Goal: Information Seeking & Learning: Learn about a topic

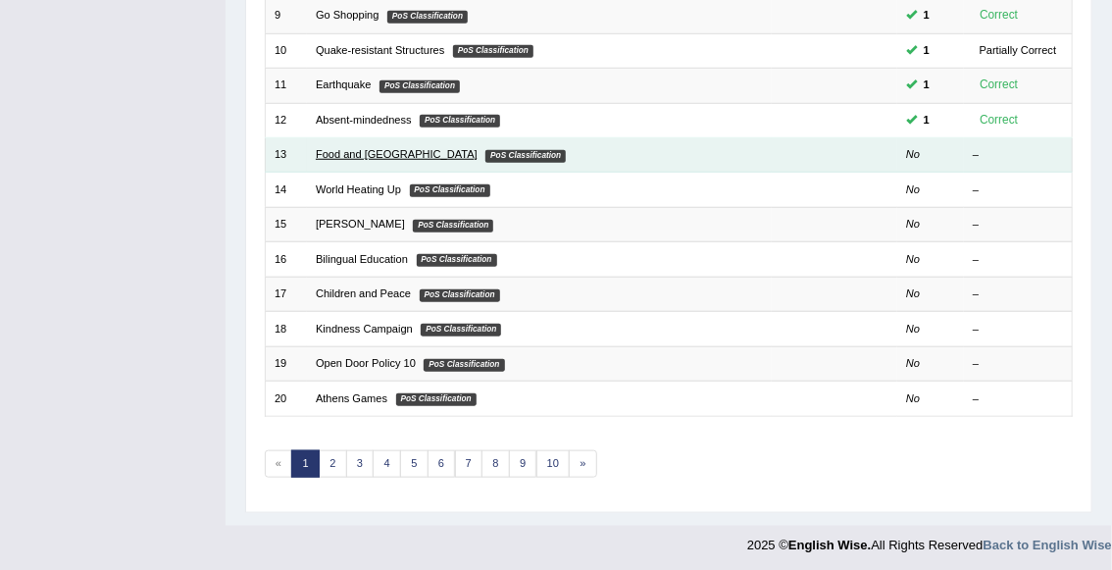
click at [351, 157] on link "Food and [GEOGRAPHIC_DATA]" at bounding box center [397, 154] width 162 height 12
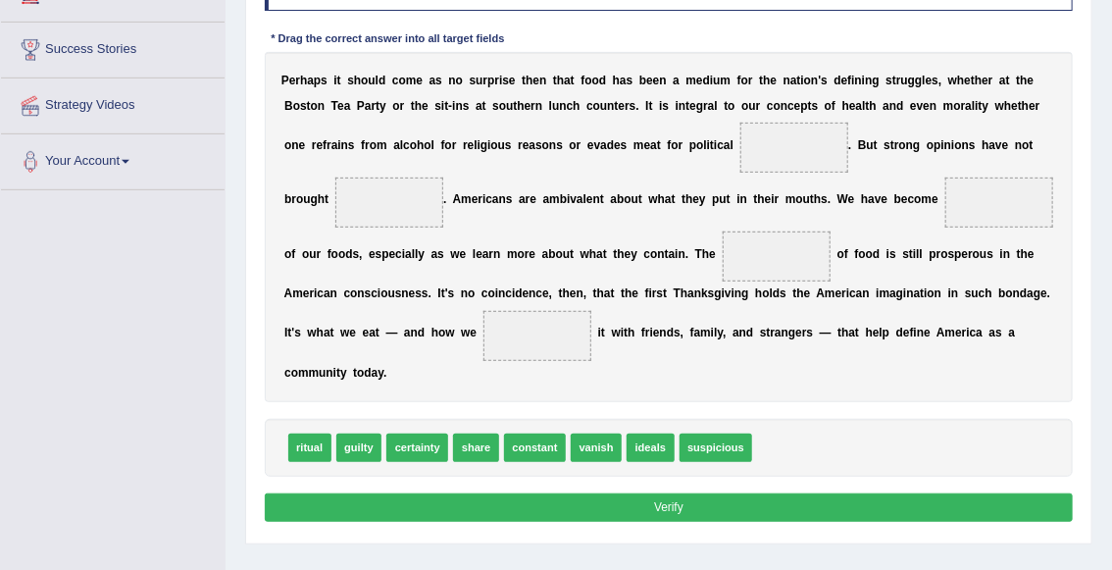
scroll to position [298, 0]
drag, startPoint x: 652, startPoint y: 448, endPoint x: 816, endPoint y: 101, distance: 383.9
click at [816, 100] on div "Instructions: In the text below some words are missing. Drag words from the box…" at bounding box center [668, 241] width 817 height 590
drag, startPoint x: 649, startPoint y: 449, endPoint x: 828, endPoint y: 92, distance: 399.2
click at [828, 92] on div "Instructions: In the text below some words are missing. Drag words from the box…" at bounding box center [668, 241] width 817 height 590
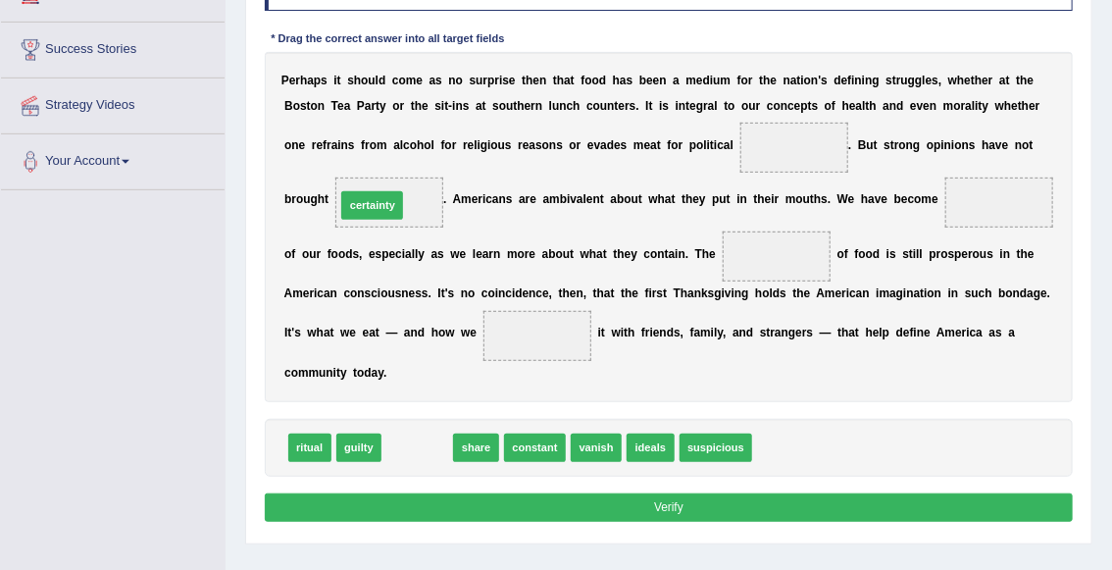
drag, startPoint x: 414, startPoint y: 447, endPoint x: 361, endPoint y: 165, distance: 287.4
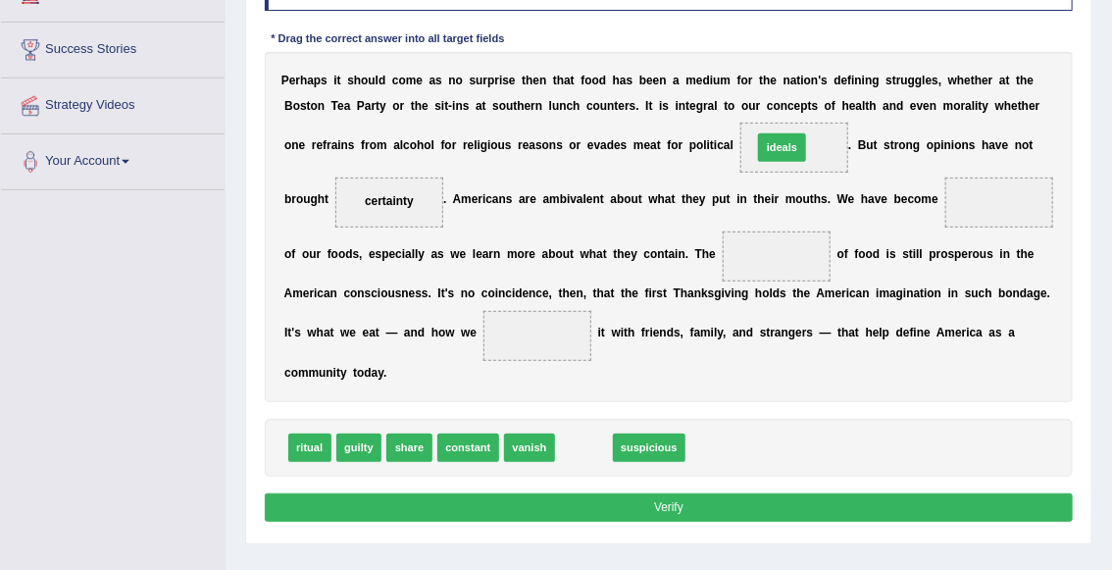
drag, startPoint x: 586, startPoint y: 451, endPoint x: 819, endPoint y: 100, distance: 421.7
click at [819, 99] on div "Instructions: In the text below some words are missing. Drag words from the box…" at bounding box center [668, 241] width 817 height 590
drag, startPoint x: 574, startPoint y: 456, endPoint x: 824, endPoint y: 89, distance: 444.0
click at [824, 89] on div "Instructions: In the text below some words are missing. Drag words from the box…" at bounding box center [668, 241] width 817 height 590
drag, startPoint x: 581, startPoint y: 446, endPoint x: 785, endPoint y: 95, distance: 406.1
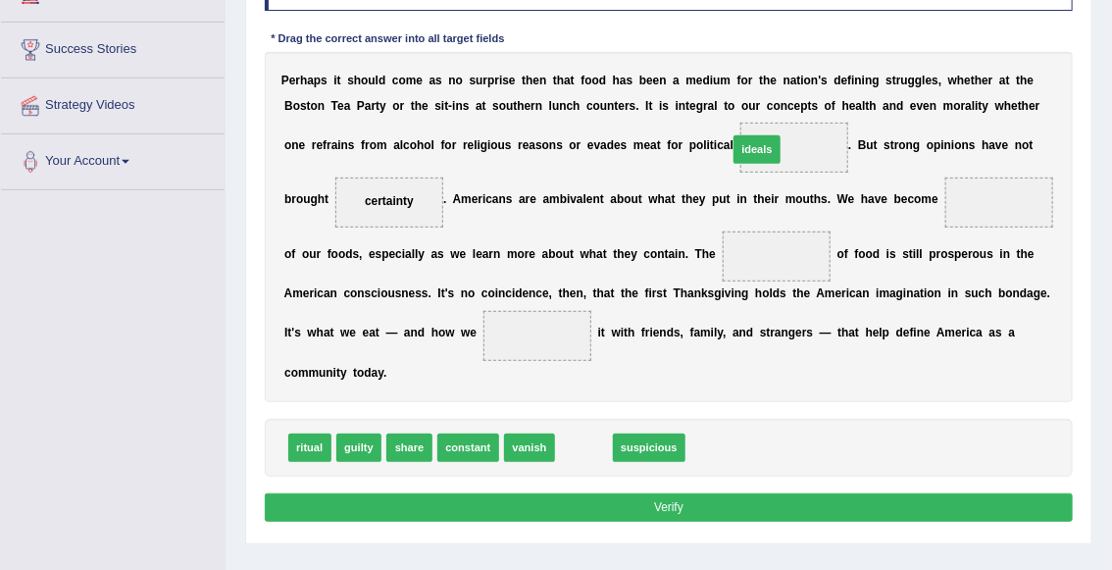
click at [785, 95] on div "Instructions: In the text below some words are missing. Drag words from the box…" at bounding box center [668, 241] width 817 height 590
drag, startPoint x: 577, startPoint y: 452, endPoint x: 832, endPoint y: 97, distance: 437.2
click at [832, 97] on div "Instructions: In the text below some words are missing. Drag words from the box…" at bounding box center [668, 241] width 817 height 590
click at [800, 145] on span at bounding box center [795, 148] width 109 height 50
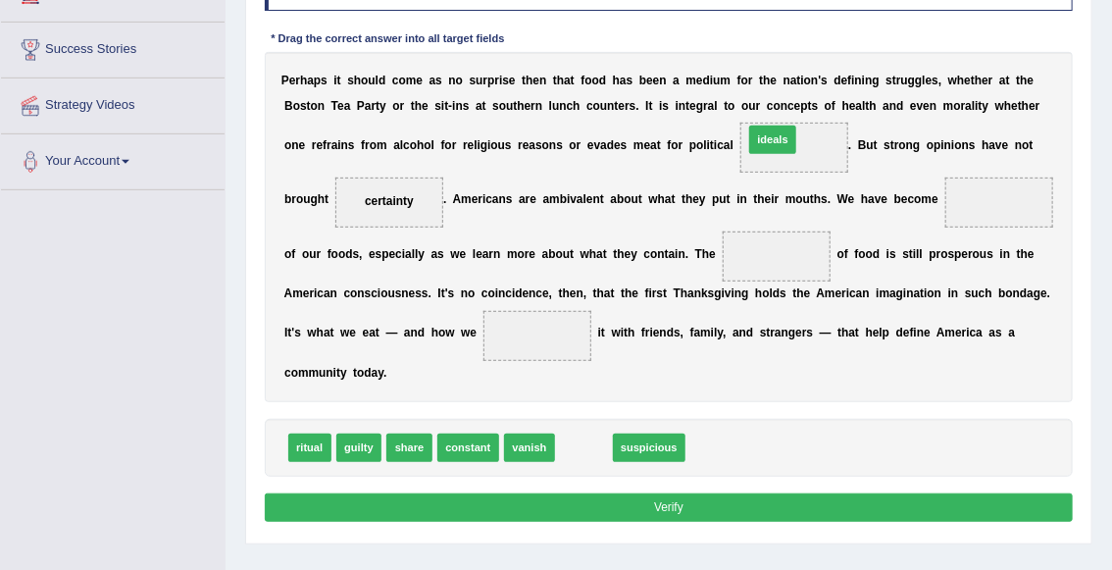
drag, startPoint x: 584, startPoint y: 445, endPoint x: 806, endPoint y: 83, distance: 425.0
click at [806, 83] on div "Instructions: In the text below some words are missing. Drag words from the box…" at bounding box center [668, 241] width 817 height 590
drag, startPoint x: 579, startPoint y: 452, endPoint x: 823, endPoint y: 213, distance: 342.0
click at [823, 213] on div "Instructions: In the text below some words are missing. Drag words from the box…" at bounding box center [668, 241] width 817 height 590
drag, startPoint x: 585, startPoint y: 454, endPoint x: 544, endPoint y: 324, distance: 136.5
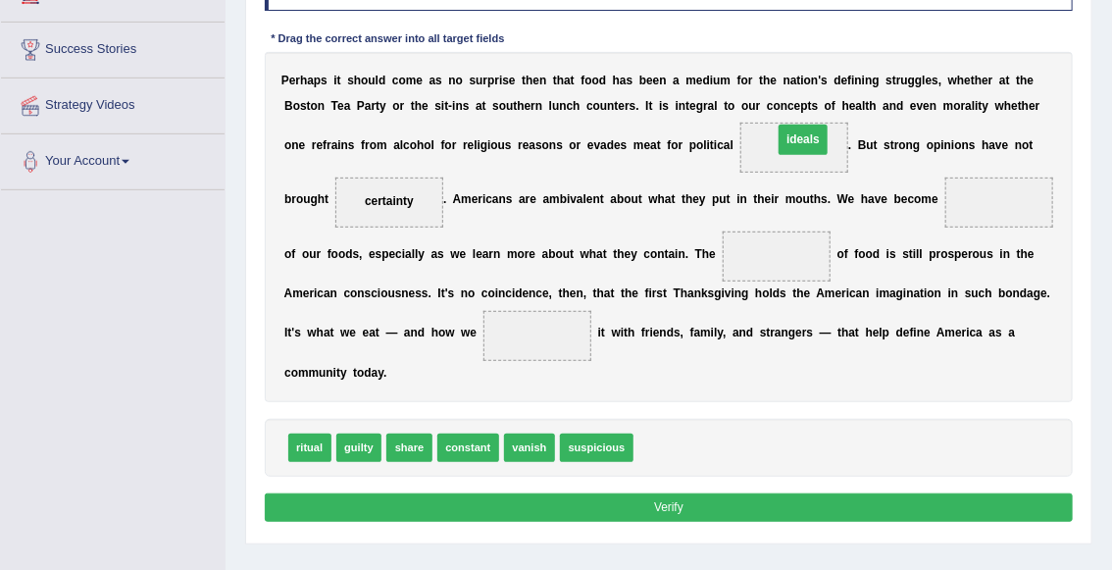
drag, startPoint x: 546, startPoint y: 338, endPoint x: 860, endPoint y: 111, distance: 387.7
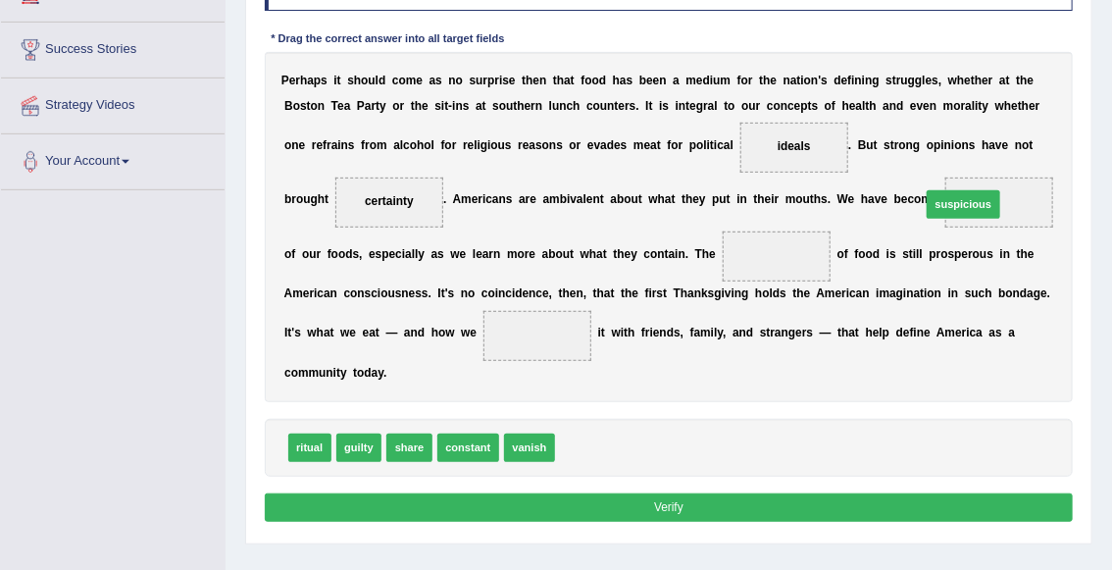
drag, startPoint x: 591, startPoint y: 446, endPoint x: 1022, endPoint y: 160, distance: 517.2
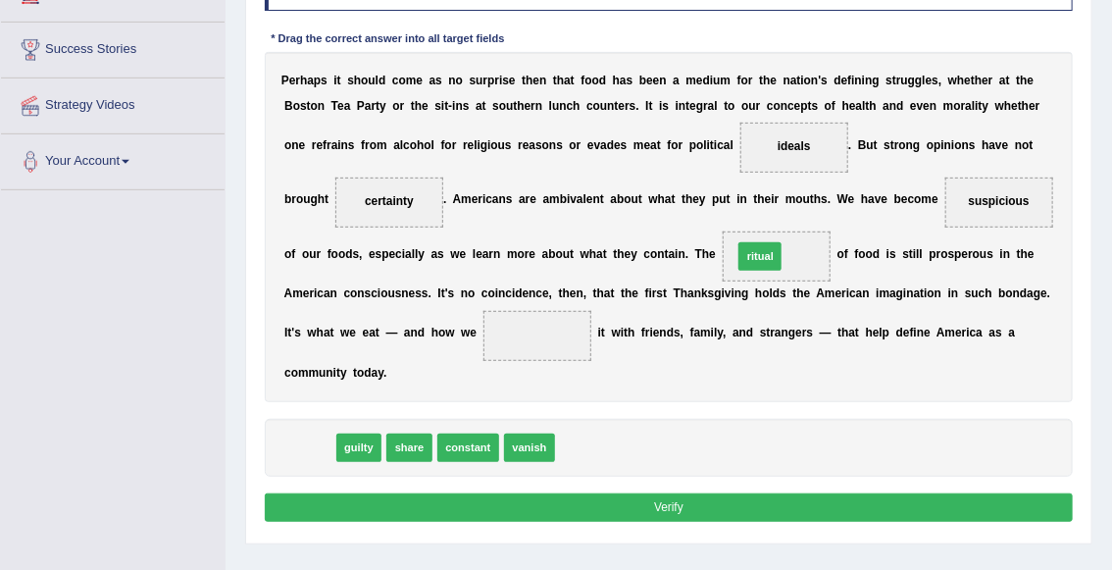
drag, startPoint x: 316, startPoint y: 447, endPoint x: 847, endPoint y: 223, distance: 576.2
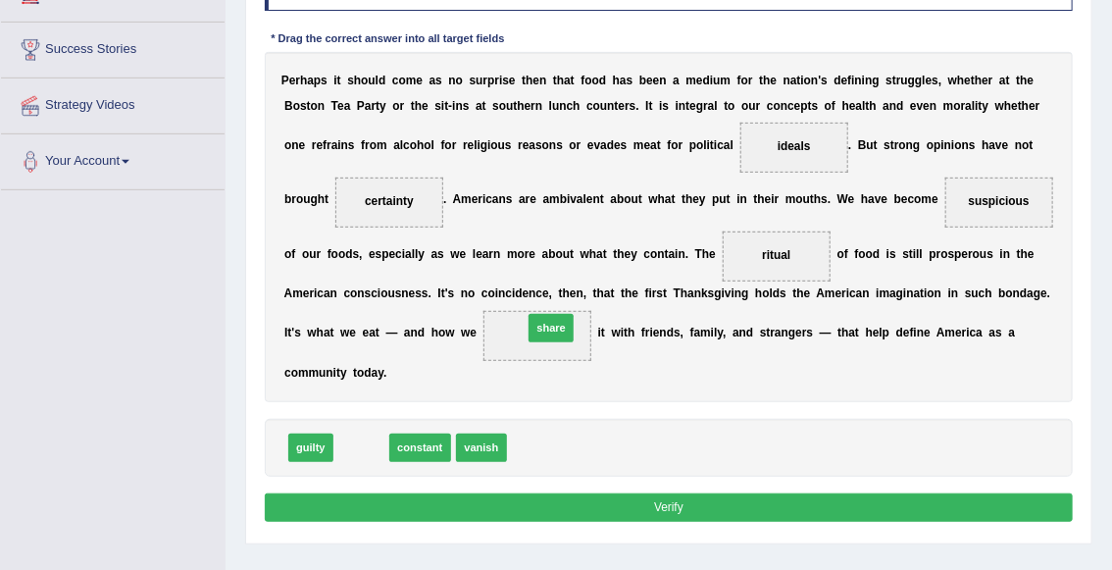
drag, startPoint x: 360, startPoint y: 449, endPoint x: 584, endPoint y: 308, distance: 264.5
click at [481, 515] on button "Verify" at bounding box center [669, 507] width 809 height 28
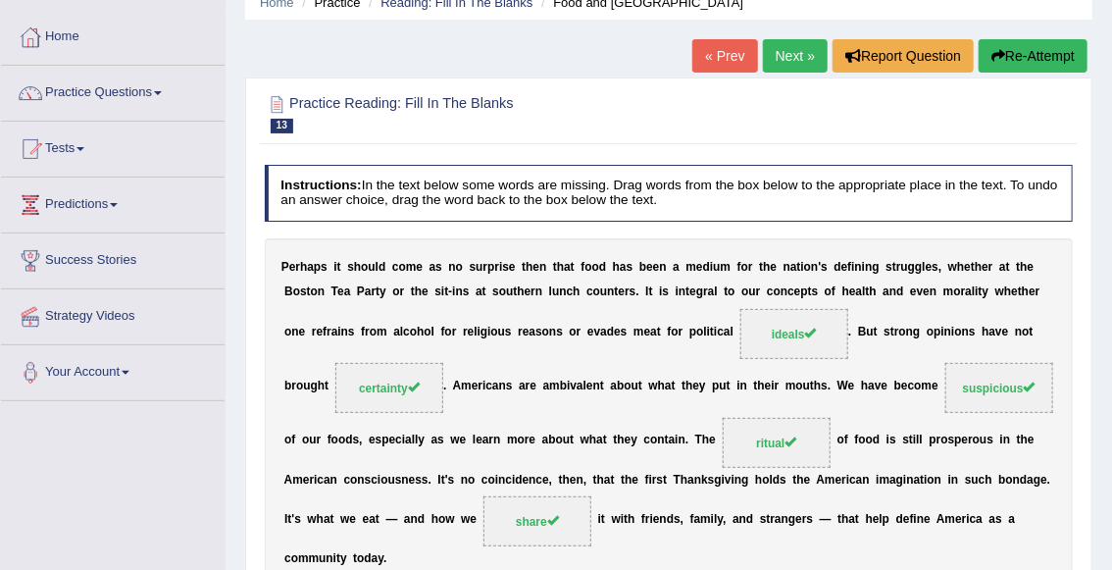
scroll to position [0, 0]
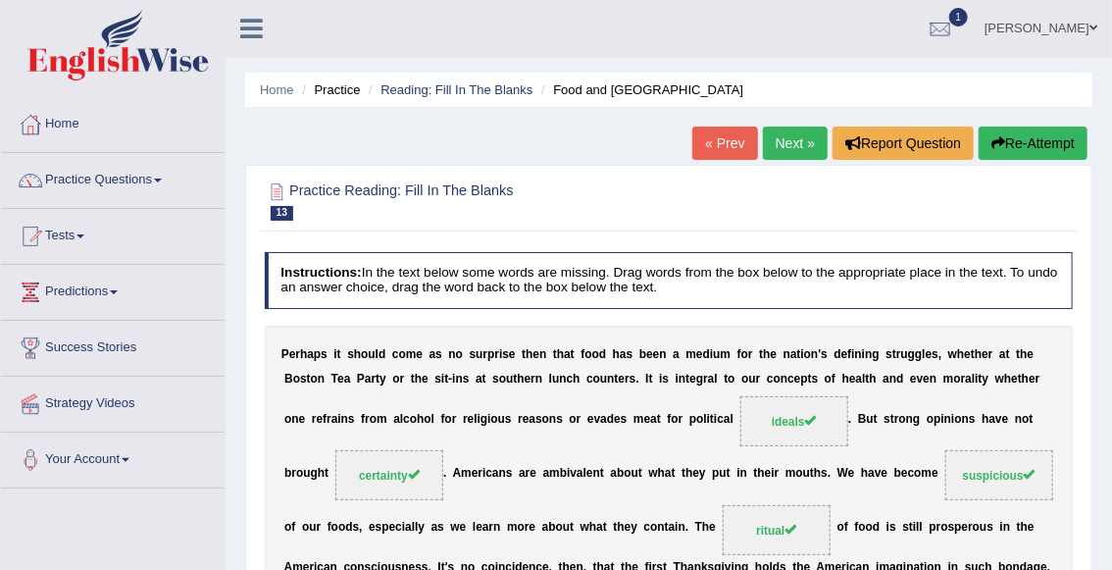
click at [782, 135] on link "Next »" at bounding box center [795, 143] width 65 height 33
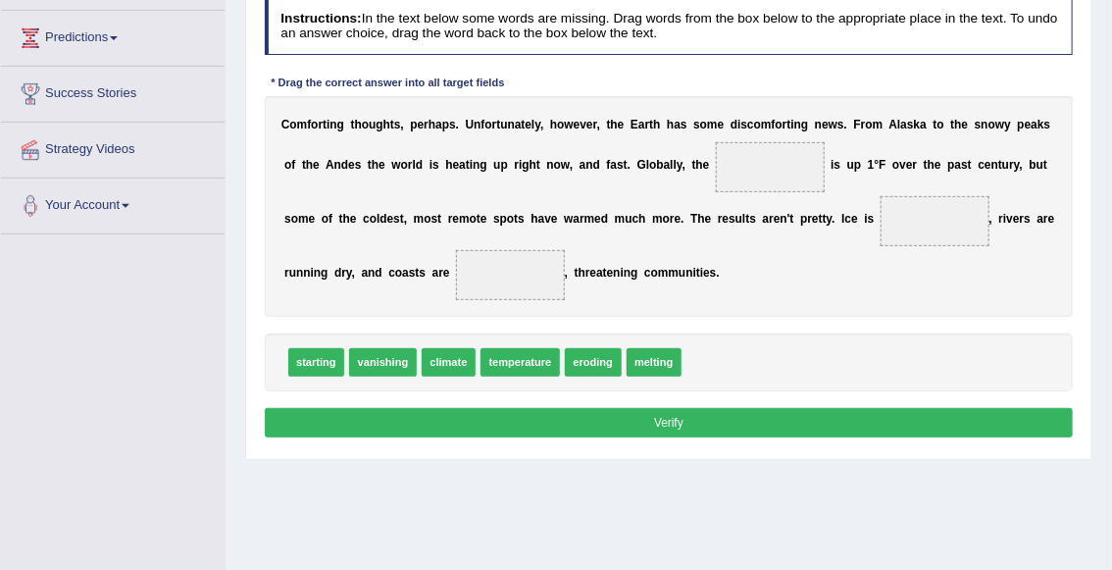
scroll to position [249, 0]
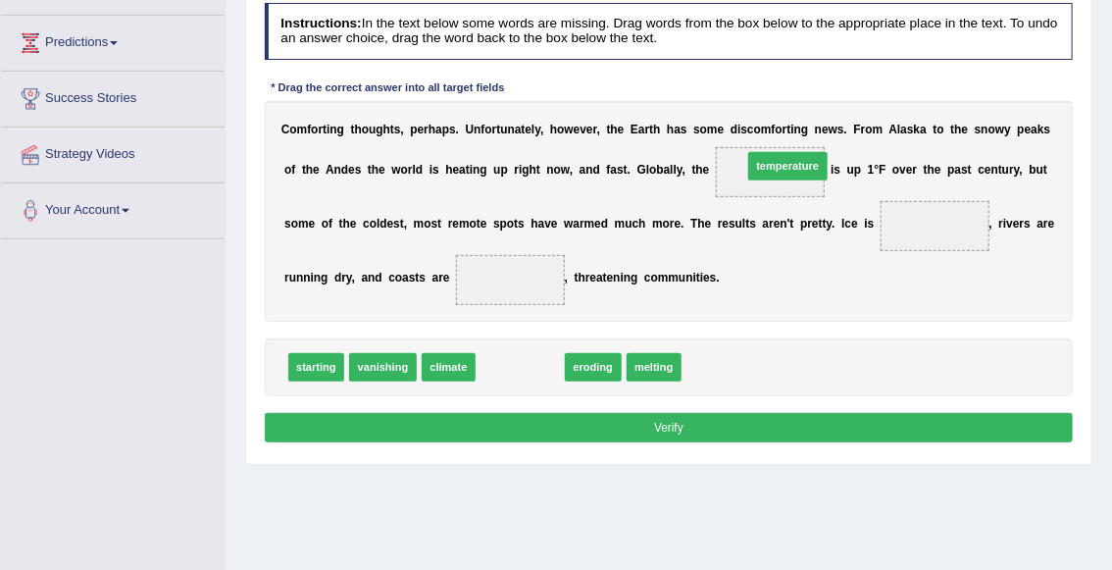
drag, startPoint x: 523, startPoint y: 370, endPoint x: 839, endPoint y: 131, distance: 395.7
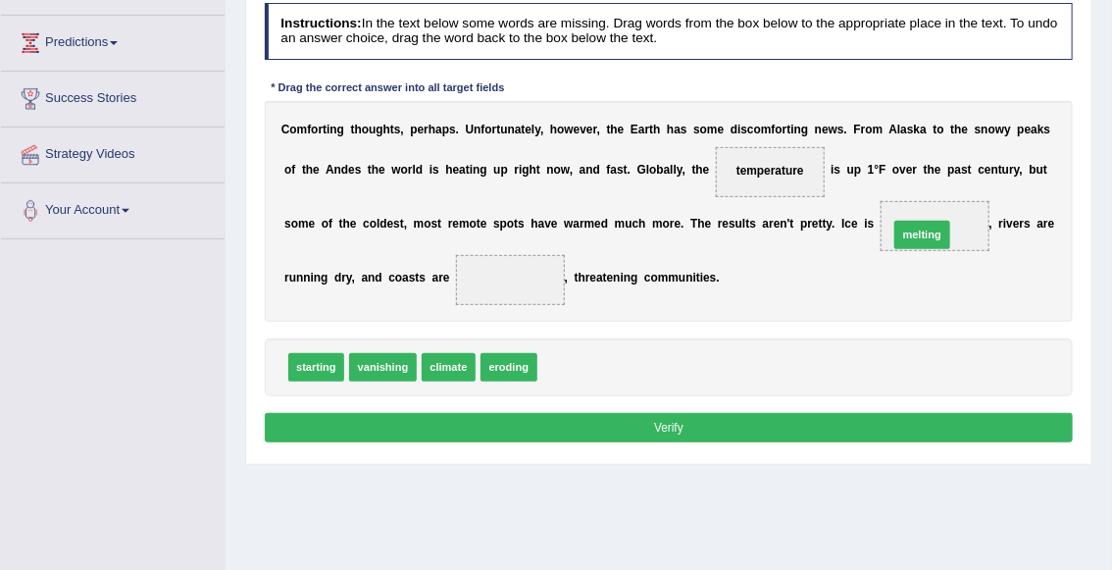
drag, startPoint x: 559, startPoint y: 367, endPoint x: 974, endPoint y: 211, distance: 443.3
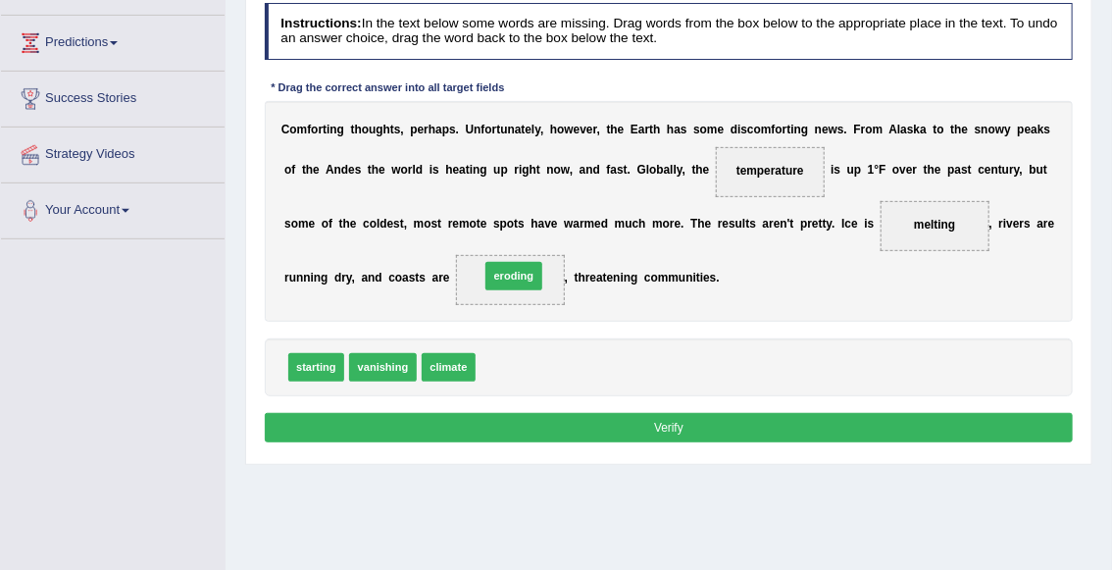
drag, startPoint x: 501, startPoint y: 368, endPoint x: 507, endPoint y: 259, distance: 109.0
click at [574, 428] on button "Verify" at bounding box center [669, 427] width 809 height 28
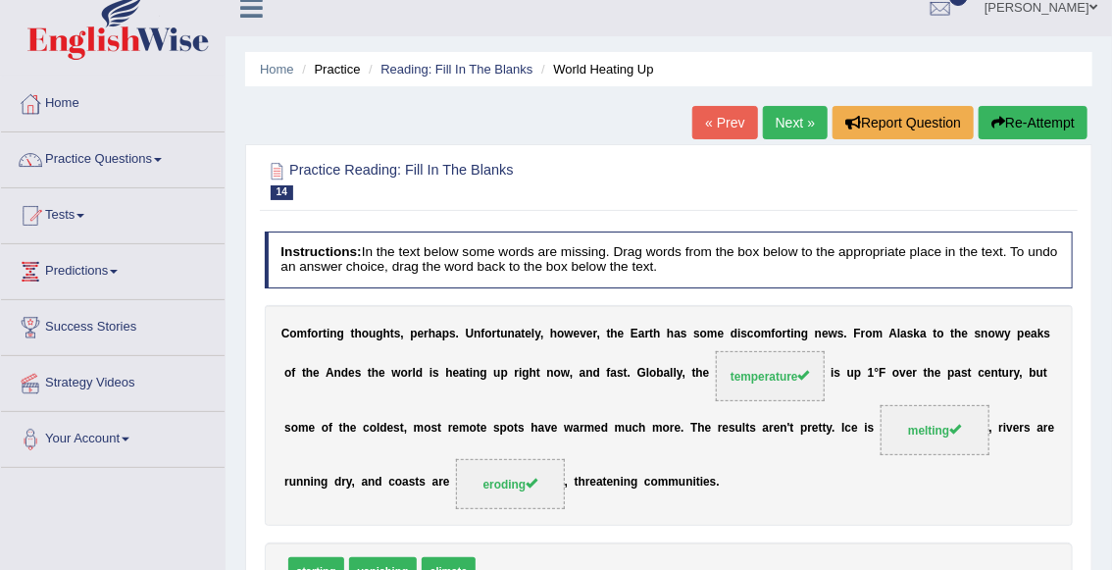
scroll to position [0, 0]
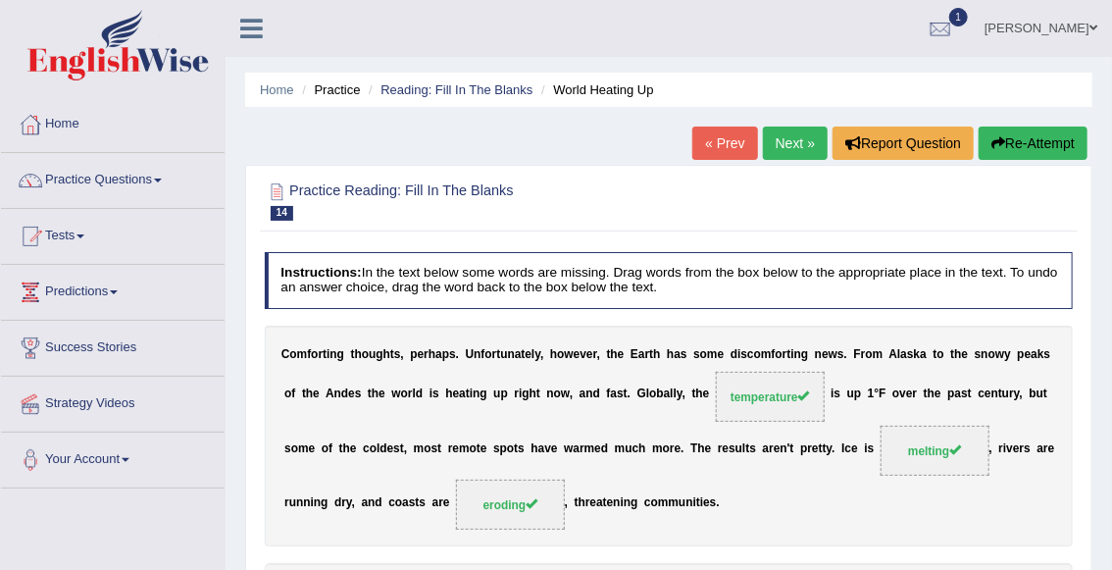
click at [795, 150] on link "Next »" at bounding box center [795, 143] width 65 height 33
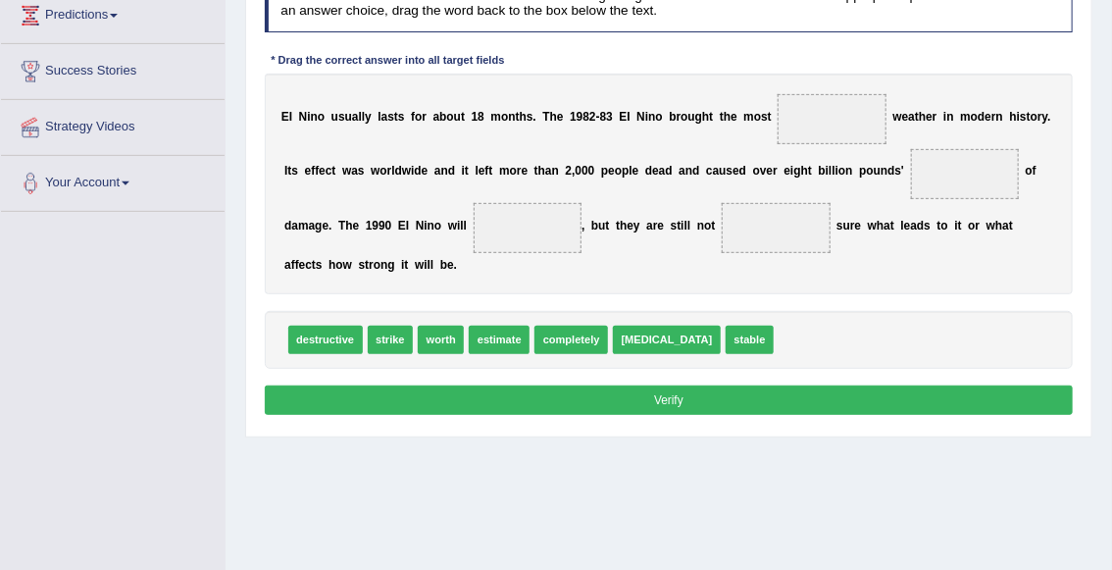
scroll to position [275, 0]
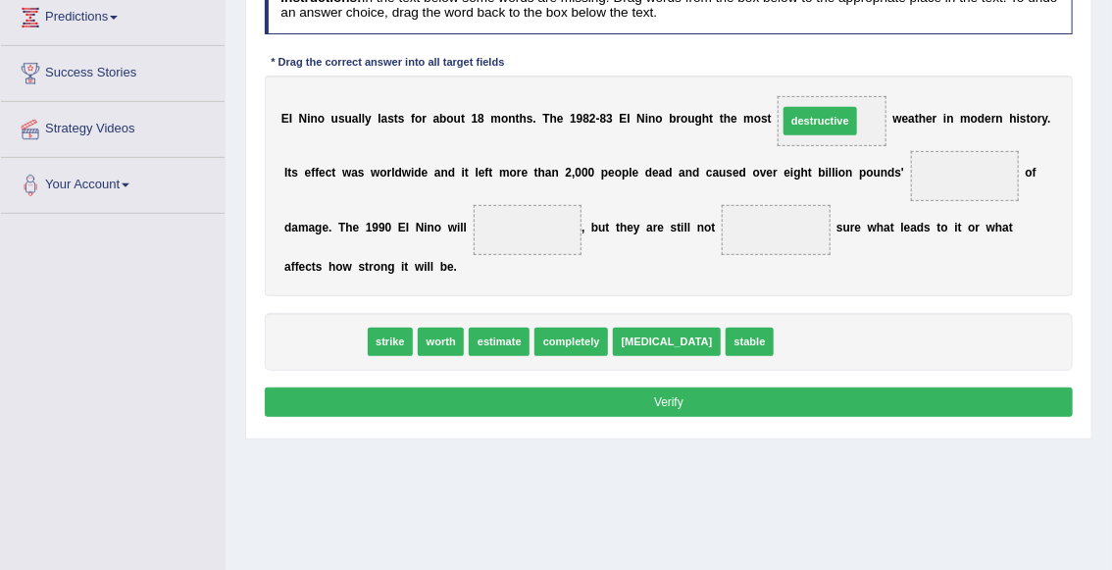
drag, startPoint x: 334, startPoint y: 347, endPoint x: 918, endPoint y: 86, distance: 639.3
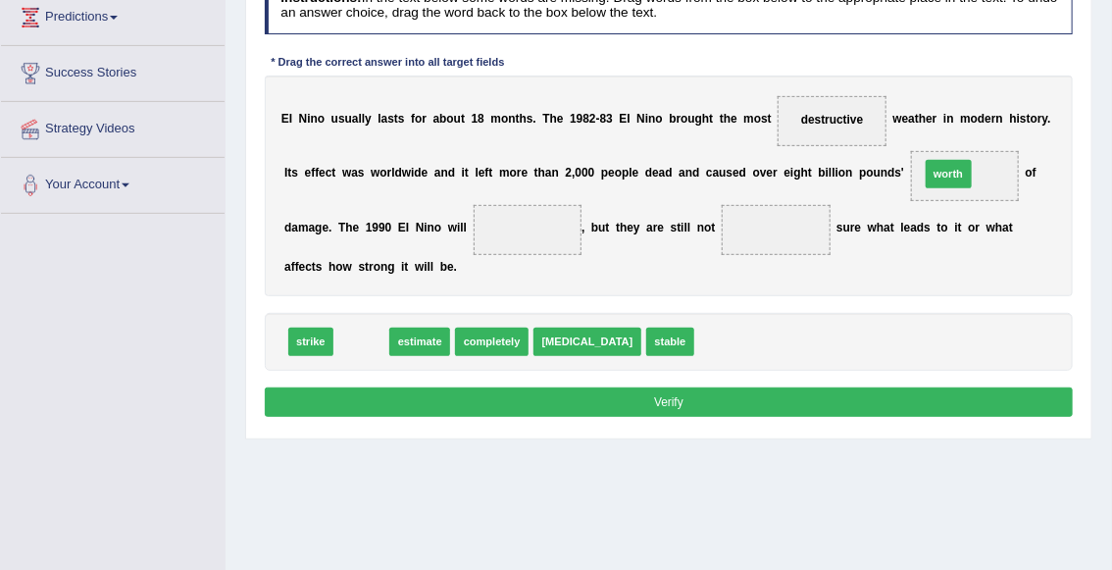
drag, startPoint x: 358, startPoint y: 347, endPoint x: 1062, endPoint y: 149, distance: 731.6
click at [1062, 149] on div "Instructions: In the text below some words are missing. Drag words from the box…" at bounding box center [668, 200] width 817 height 460
drag, startPoint x: 360, startPoint y: 346, endPoint x: 1050, endPoint y: 144, distance: 718.6
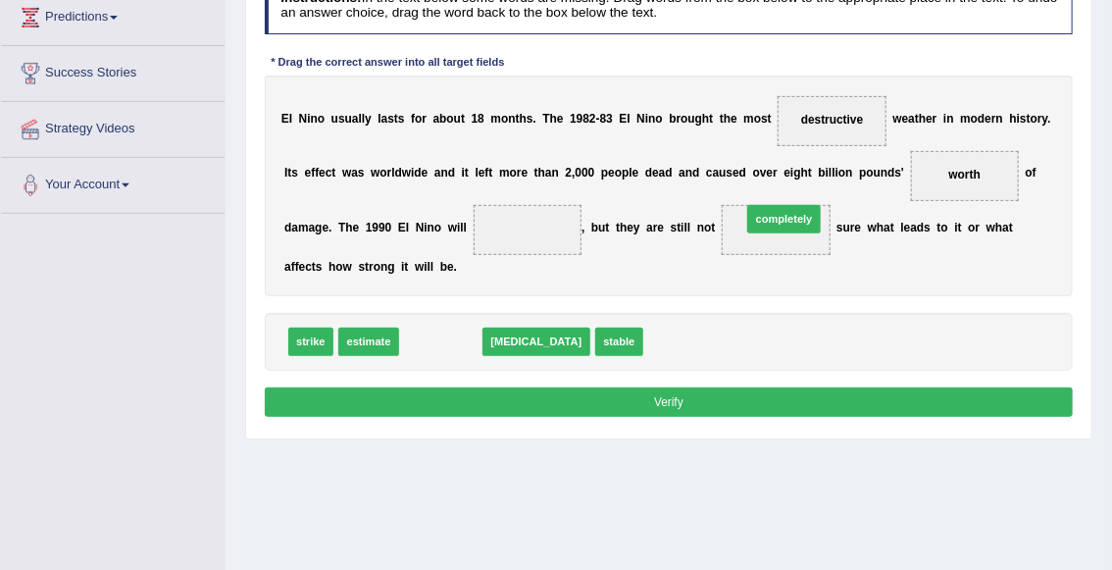
drag, startPoint x: 449, startPoint y: 341, endPoint x: 854, endPoint y: 197, distance: 430.0
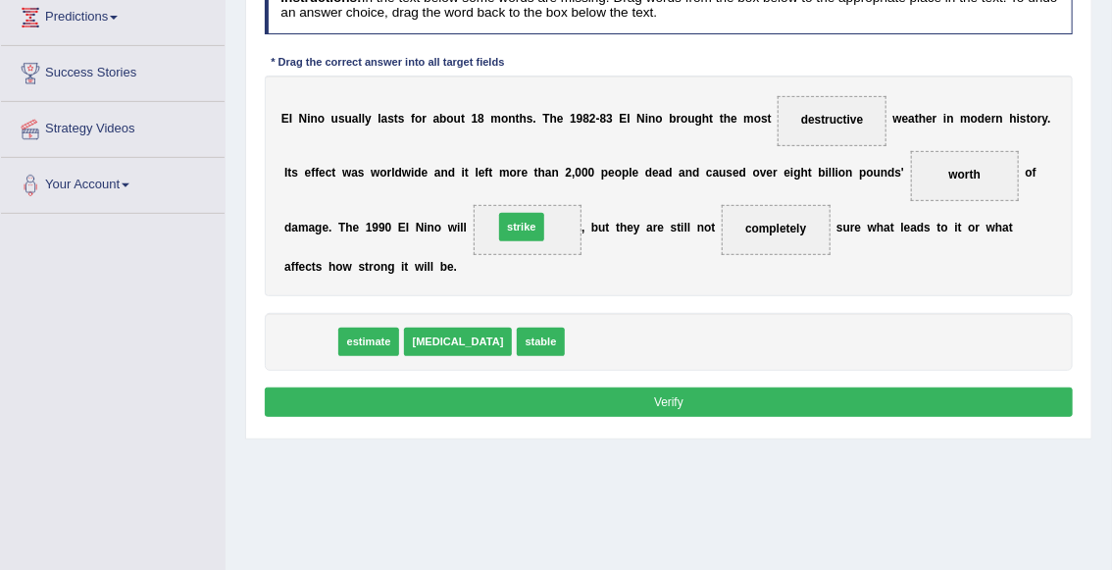
drag, startPoint x: 305, startPoint y: 340, endPoint x: 552, endPoint y: 205, distance: 281.8
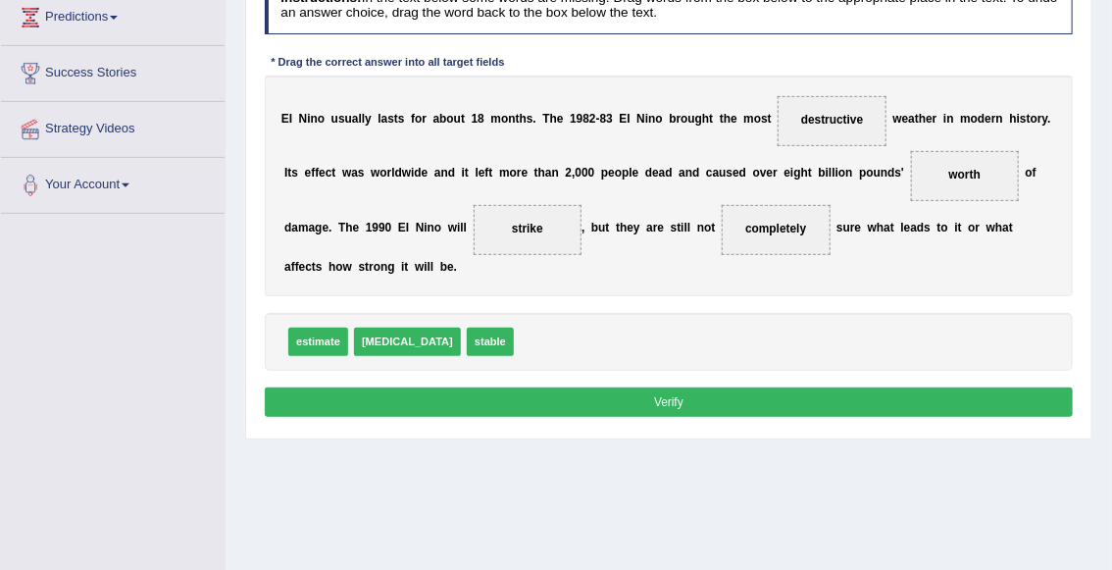
click at [610, 400] on button "Verify" at bounding box center [669, 401] width 809 height 28
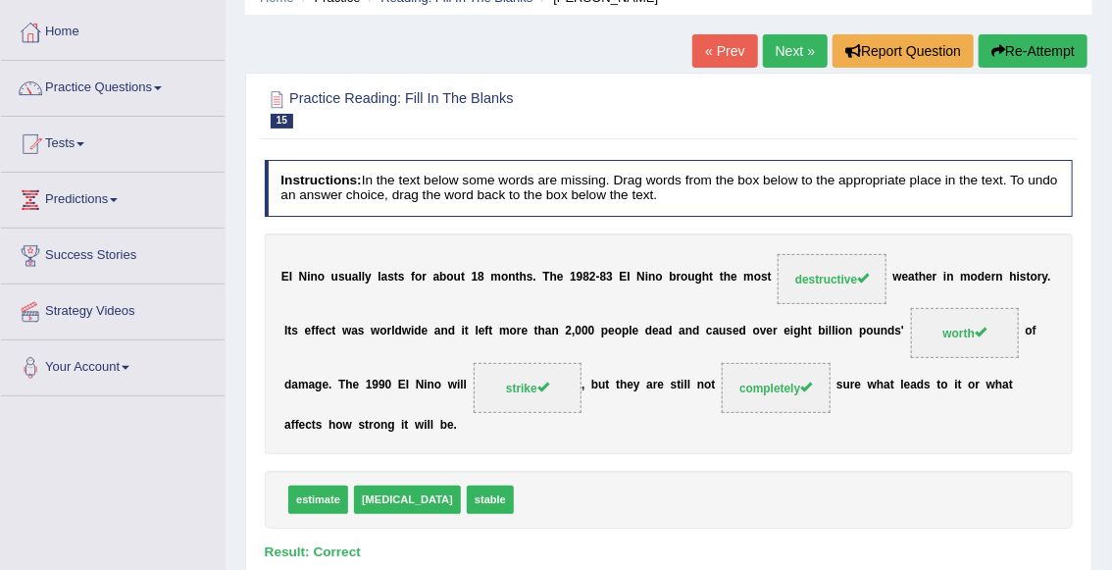
scroll to position [88, 0]
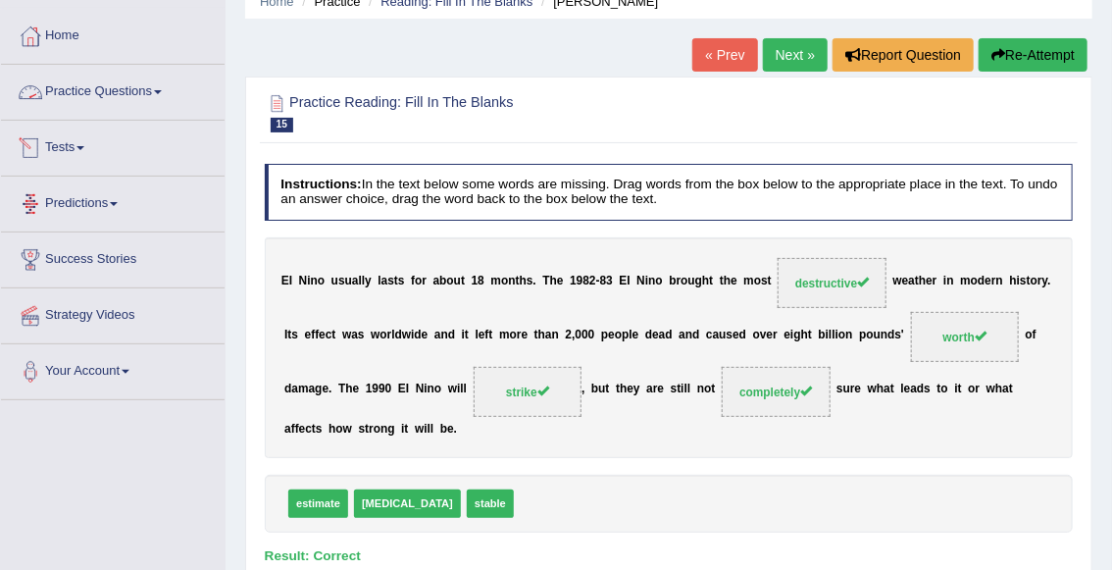
click at [116, 97] on link "Practice Questions" at bounding box center [113, 89] width 224 height 49
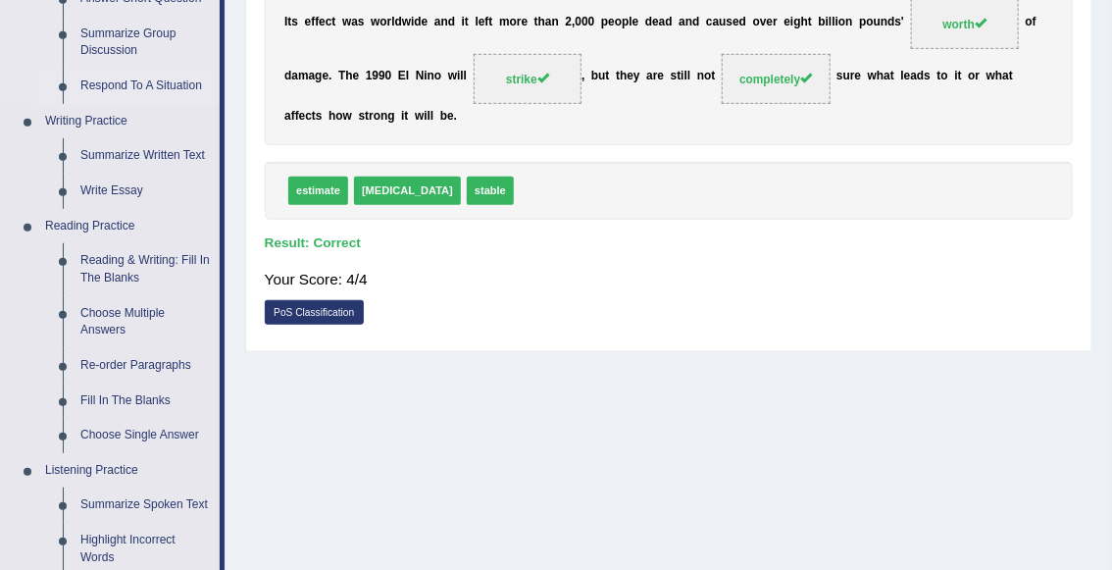
scroll to position [398, 0]
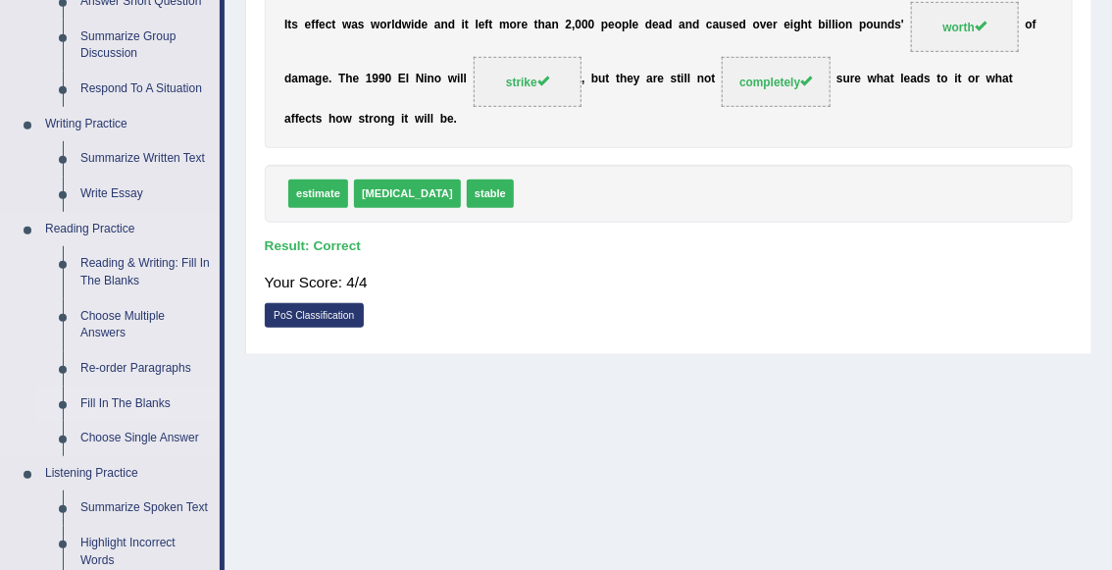
click at [130, 396] on link "Fill In The Blanks" at bounding box center [146, 403] width 148 height 35
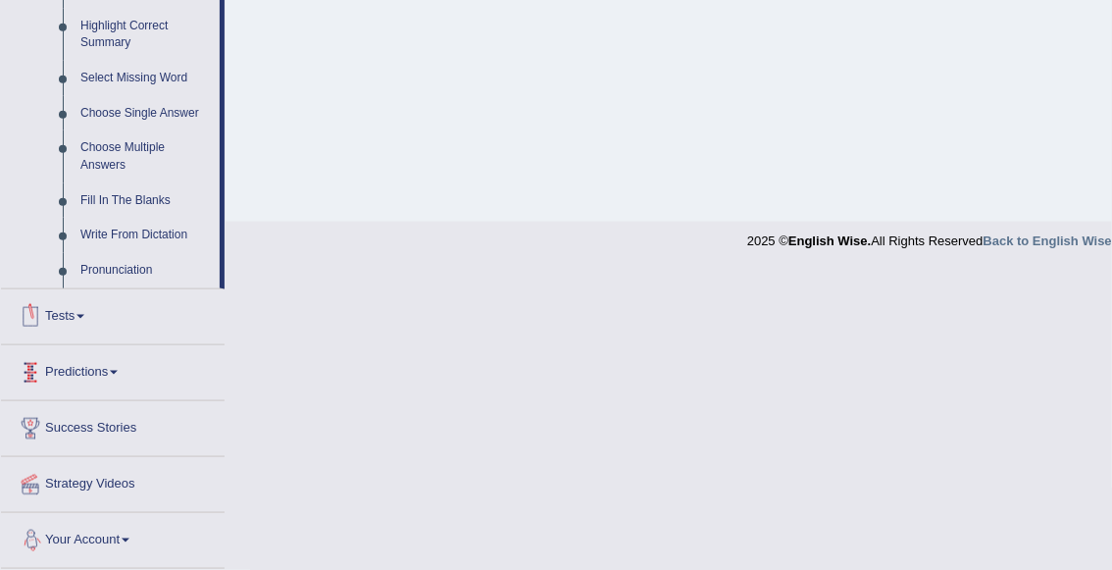
scroll to position [776, 0]
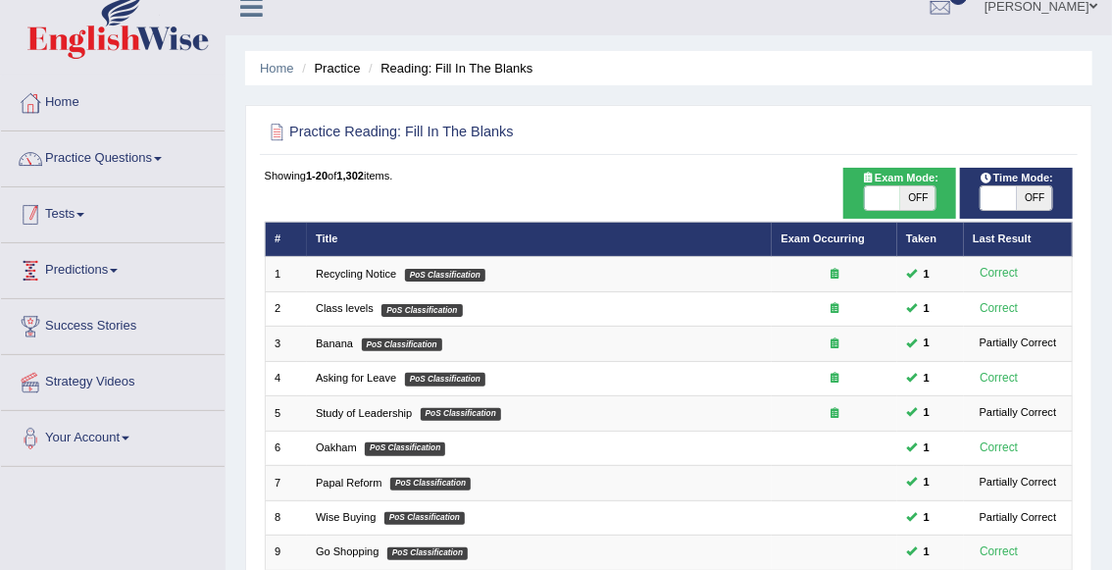
scroll to position [20, 0]
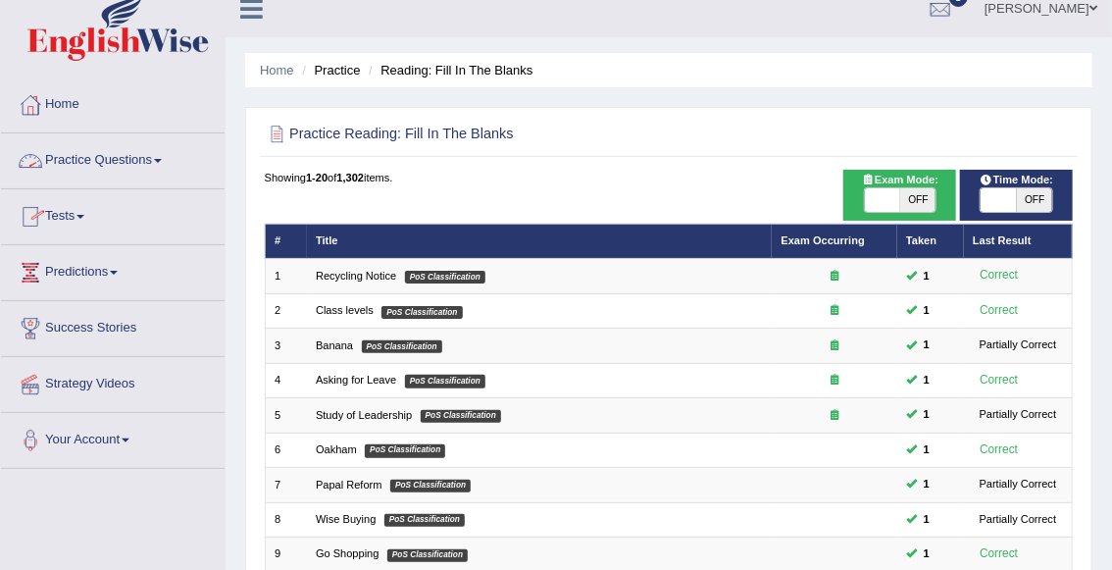
click at [115, 171] on link "Practice Questions" at bounding box center [113, 157] width 224 height 49
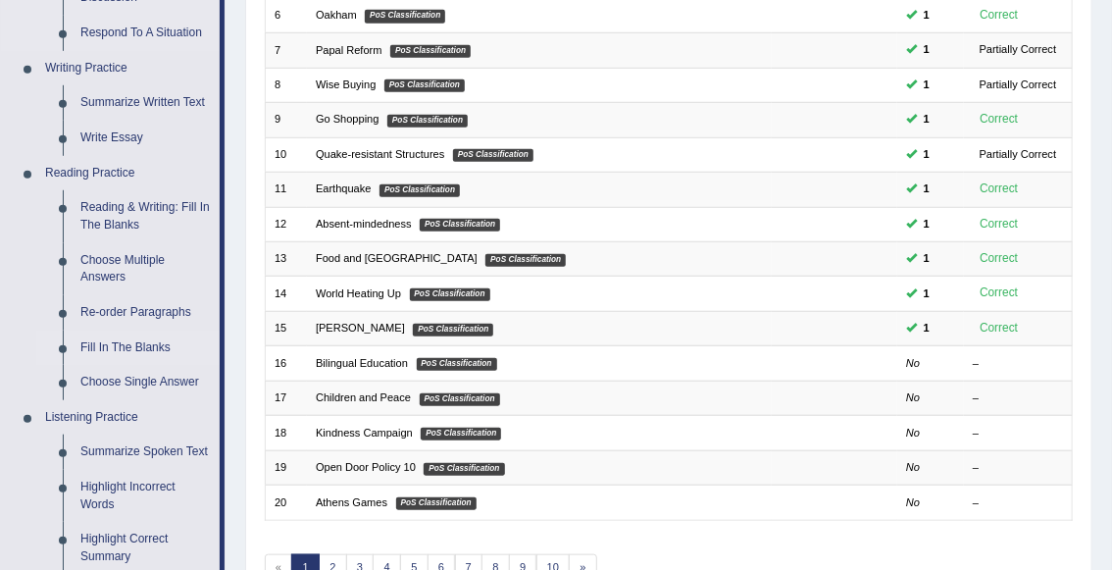
scroll to position [457, 0]
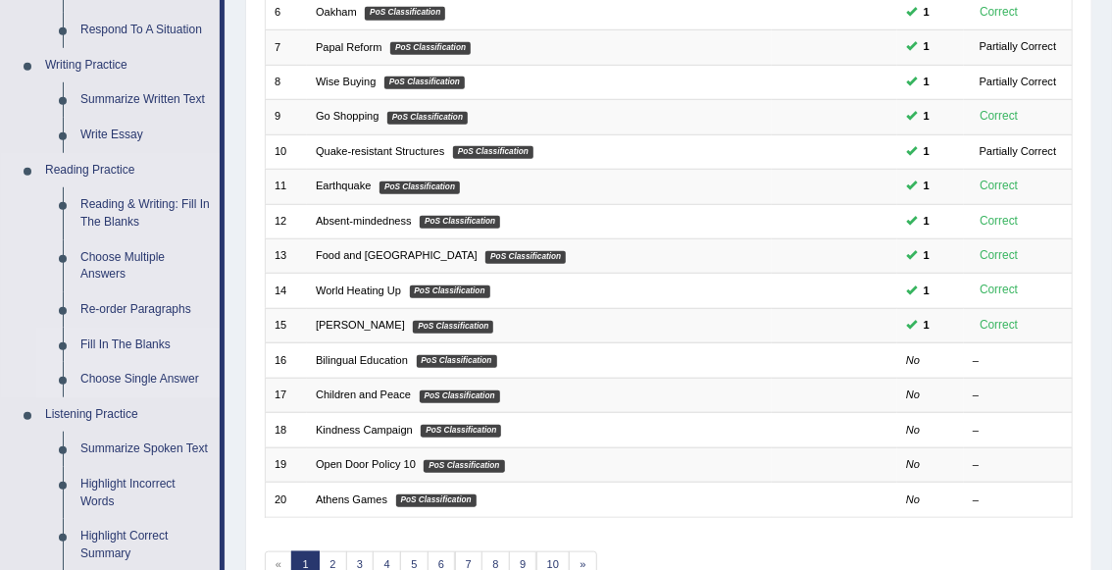
click at [163, 382] on link "Choose Single Answer" at bounding box center [146, 379] width 148 height 35
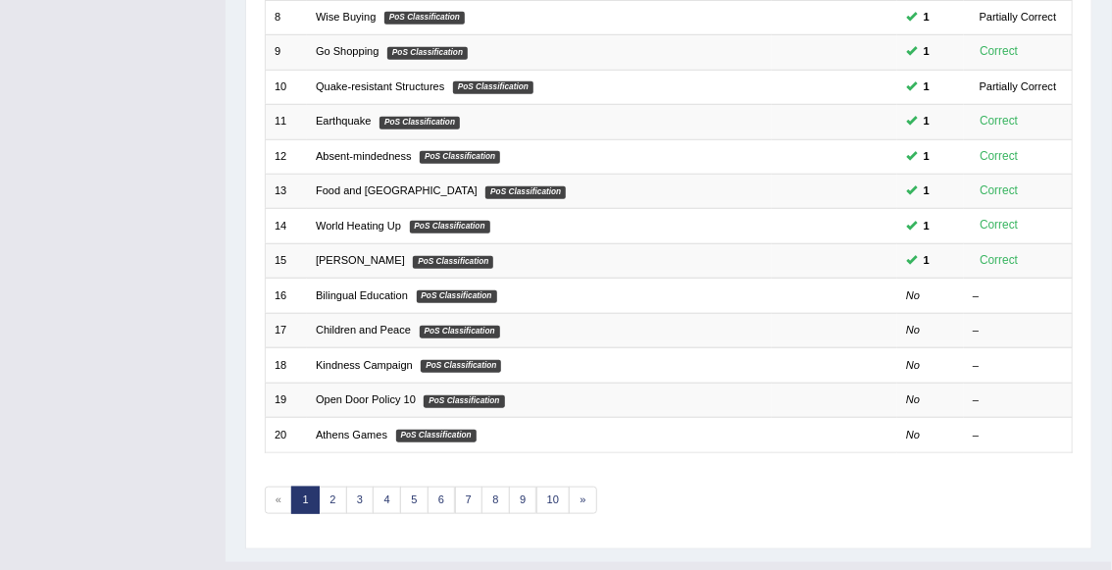
scroll to position [558, 0]
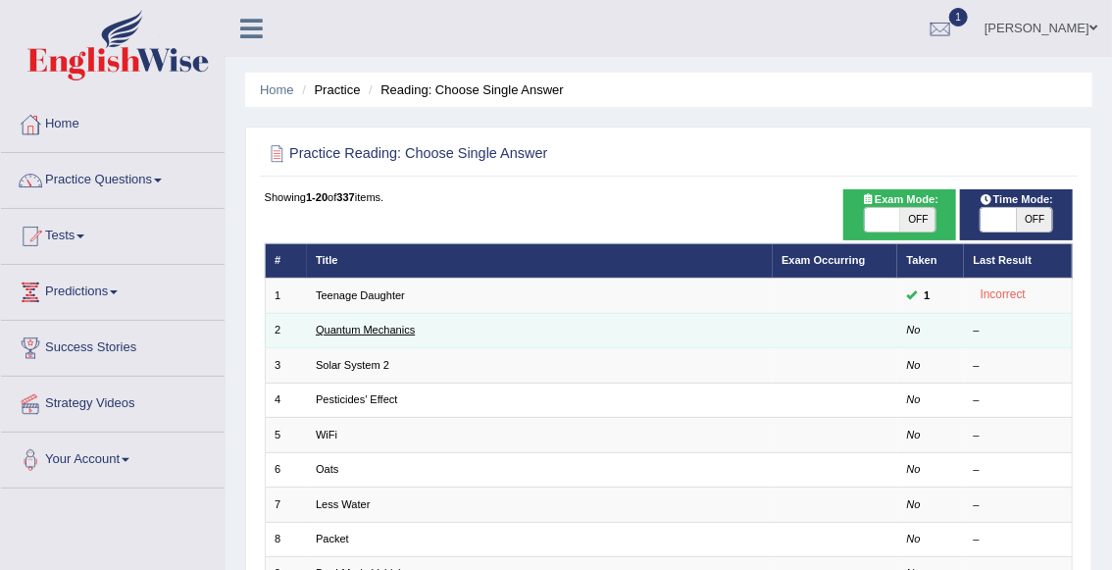
click at [363, 334] on link "Quantum Mechanics" at bounding box center [365, 330] width 99 height 12
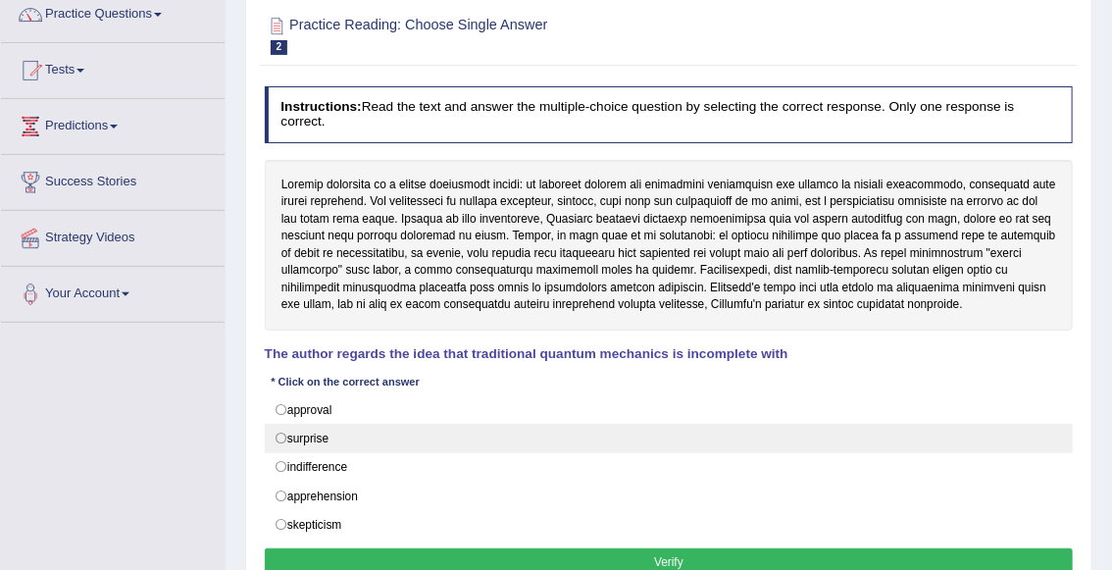
scroll to position [232, 0]
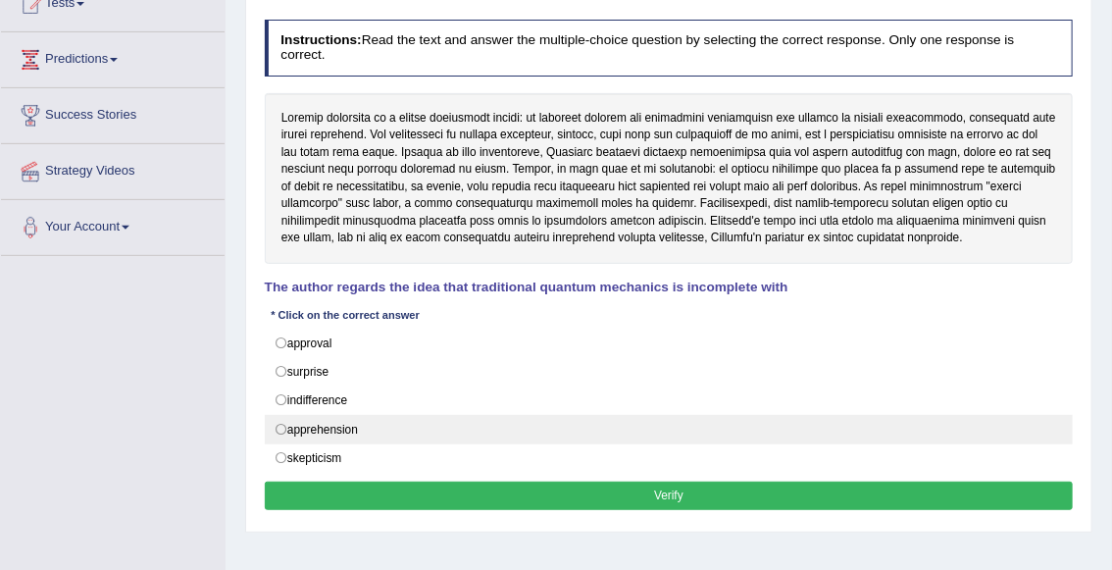
click at [405, 425] on label "apprehension" at bounding box center [669, 429] width 809 height 29
radio input "true"
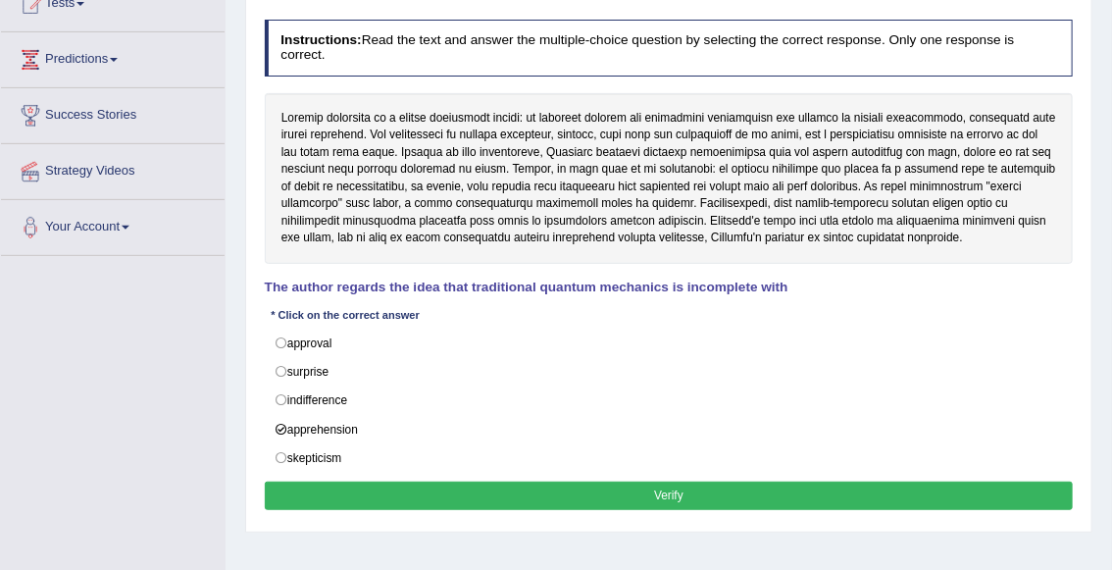
click at [414, 486] on button "Verify" at bounding box center [669, 496] width 809 height 28
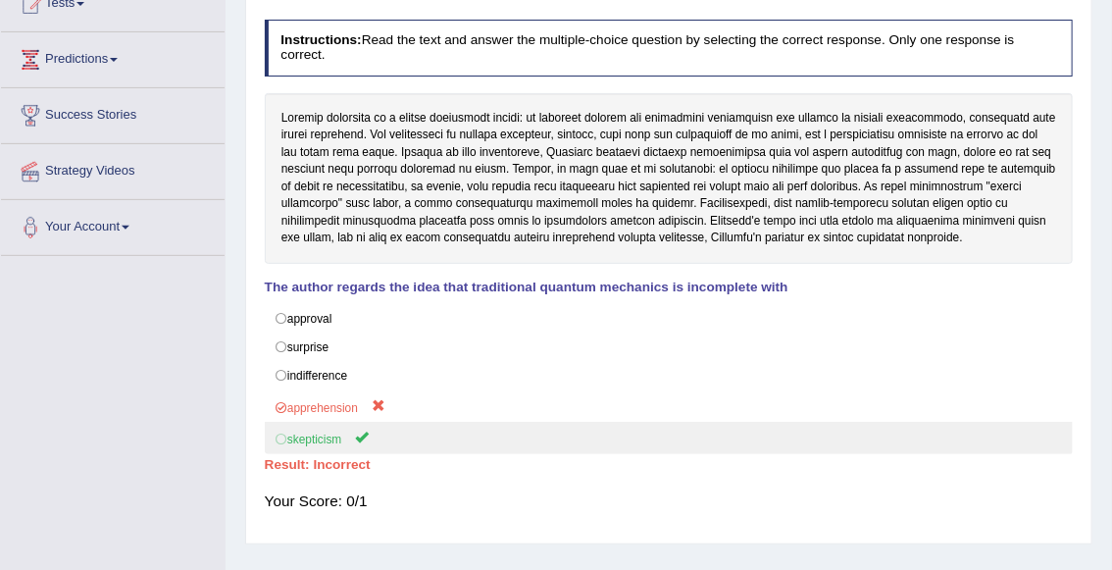
click at [329, 441] on label "skepticism" at bounding box center [669, 438] width 809 height 32
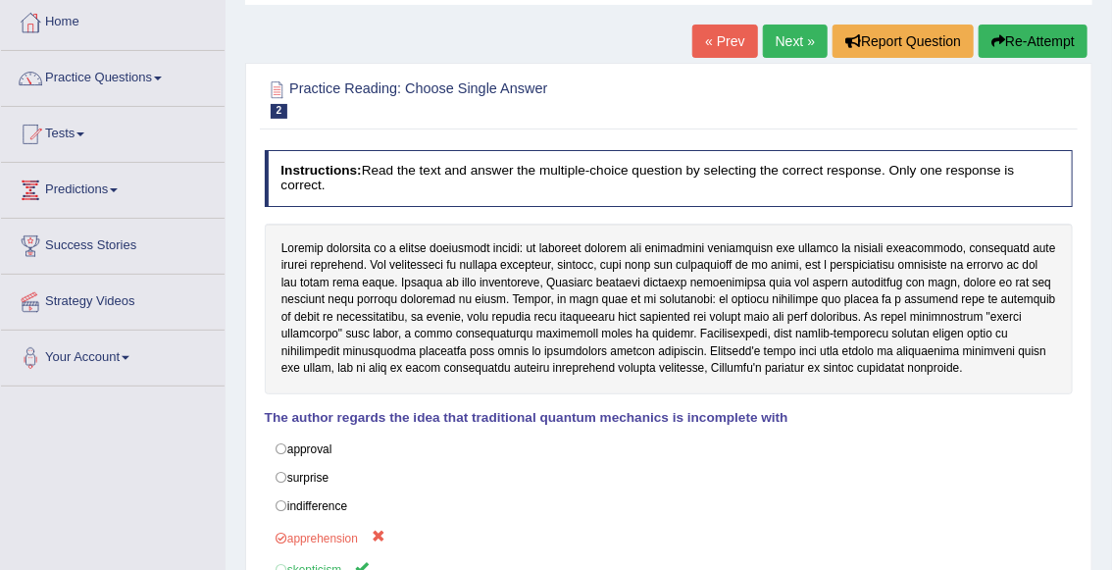
scroll to position [92, 0]
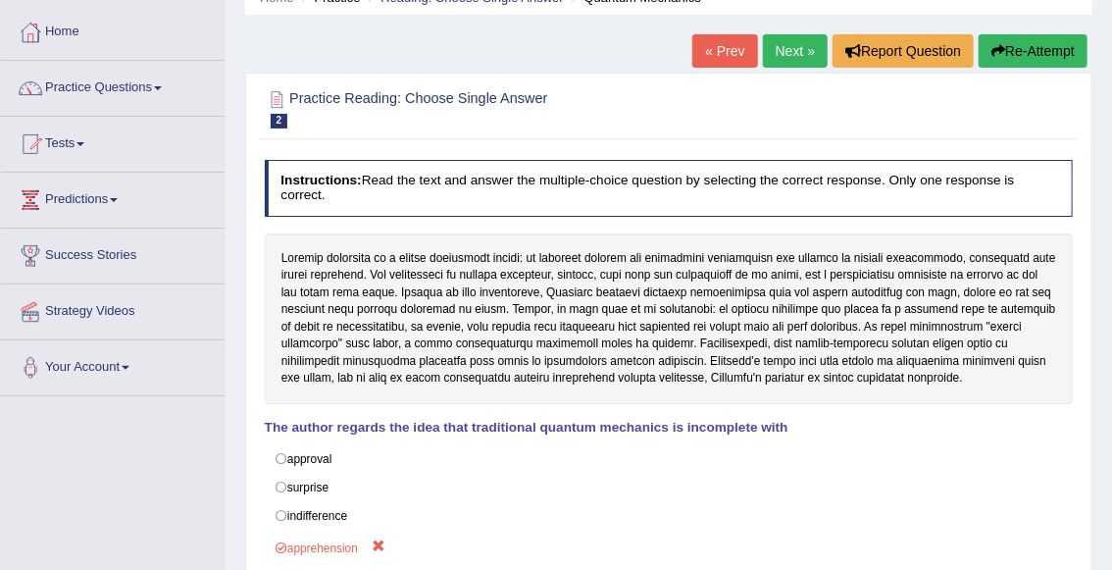
click at [809, 40] on link "Next »" at bounding box center [795, 50] width 65 height 33
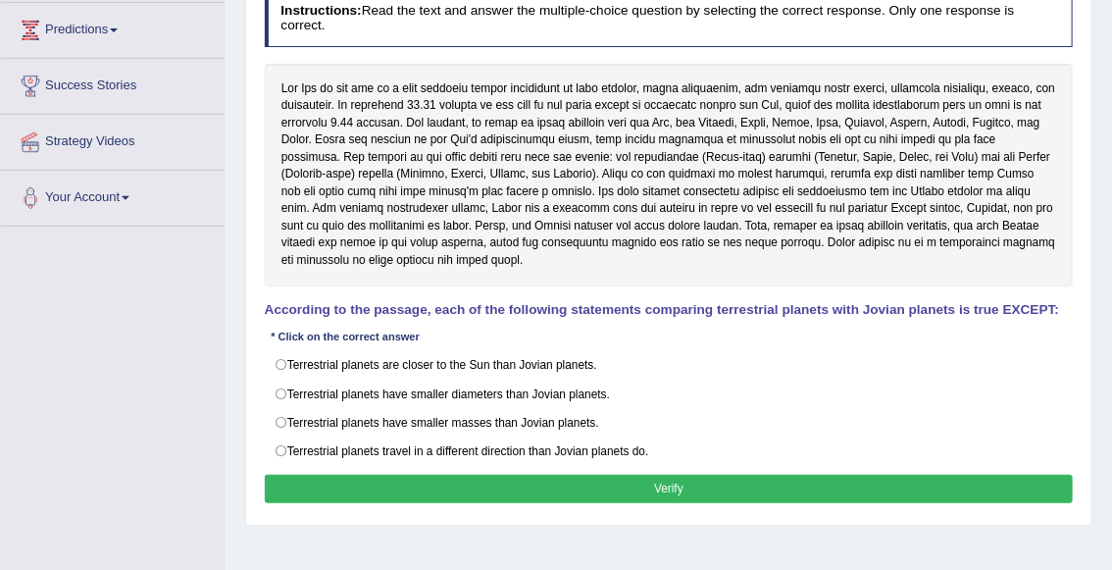
scroll to position [277, 0]
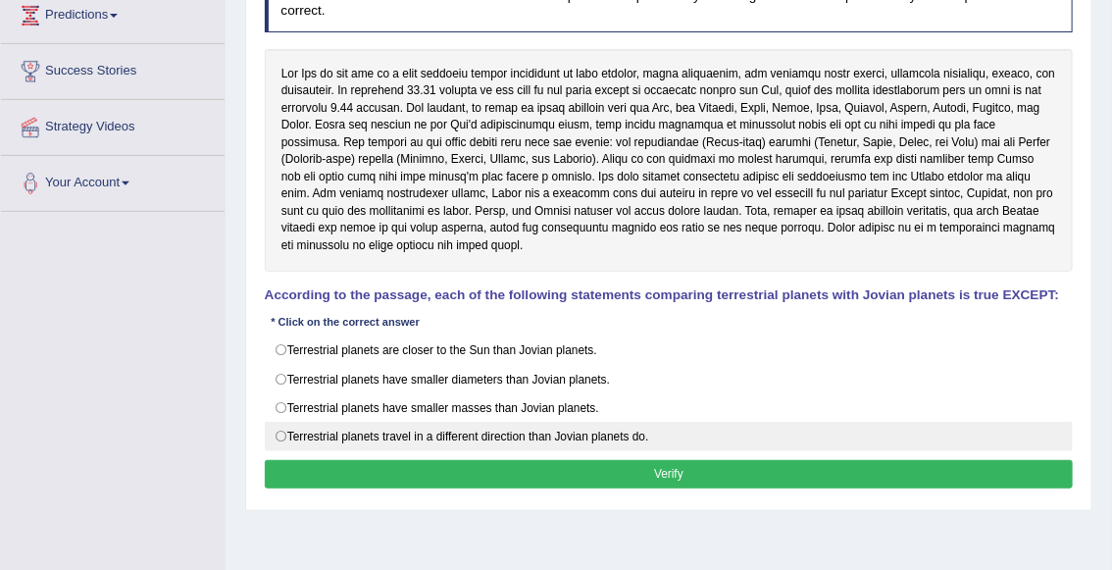
click at [456, 429] on label "Terrestrial planets travel in a different direction than Jovian planets do." at bounding box center [669, 436] width 809 height 29
radio input "true"
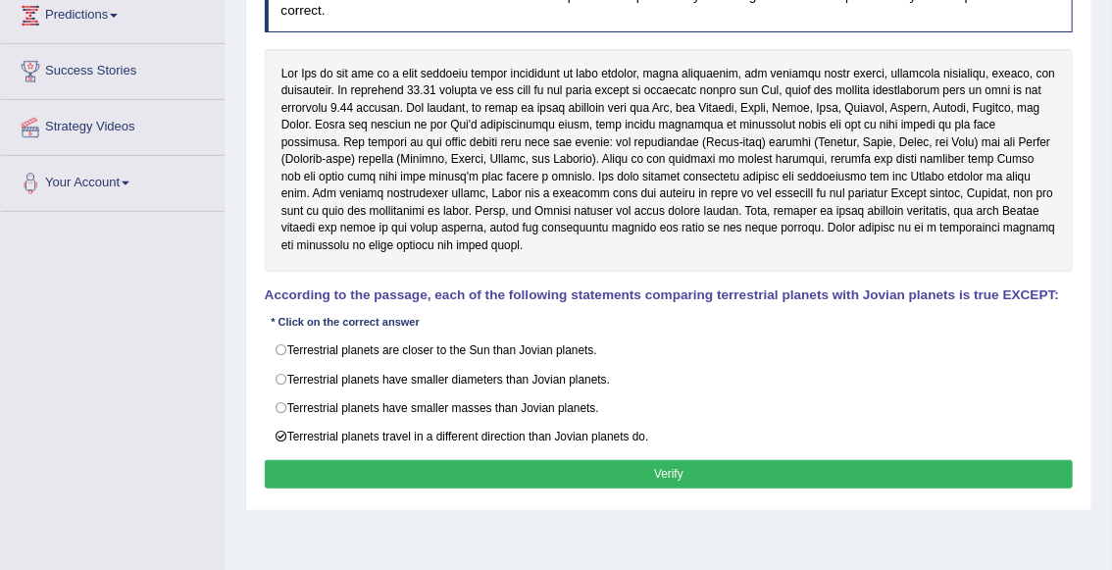
click at [467, 460] on button "Verify" at bounding box center [669, 474] width 809 height 28
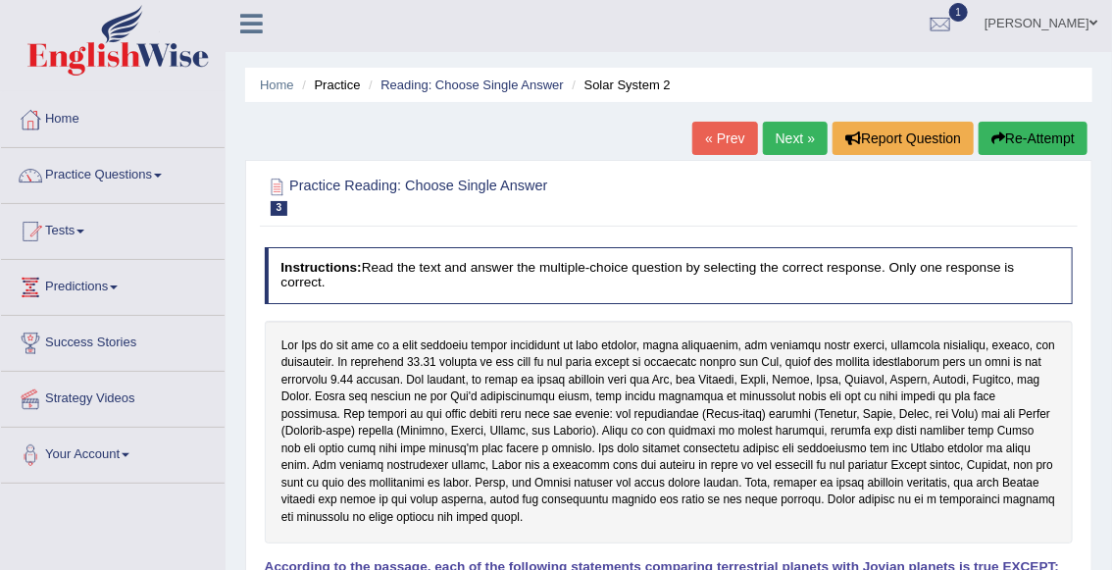
scroll to position [4, 0]
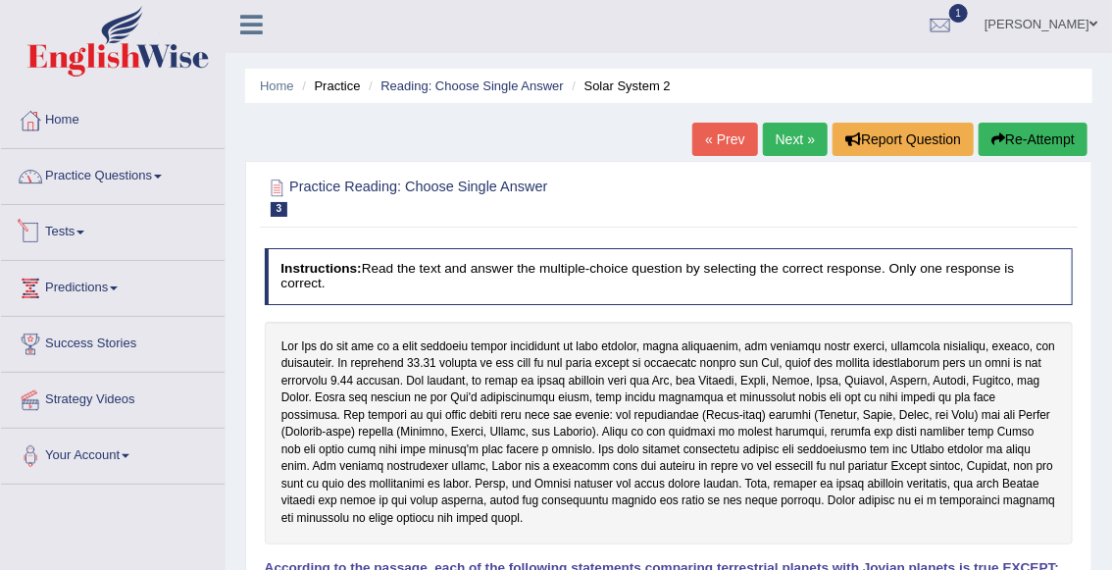
click at [95, 173] on link "Practice Questions" at bounding box center [113, 173] width 224 height 49
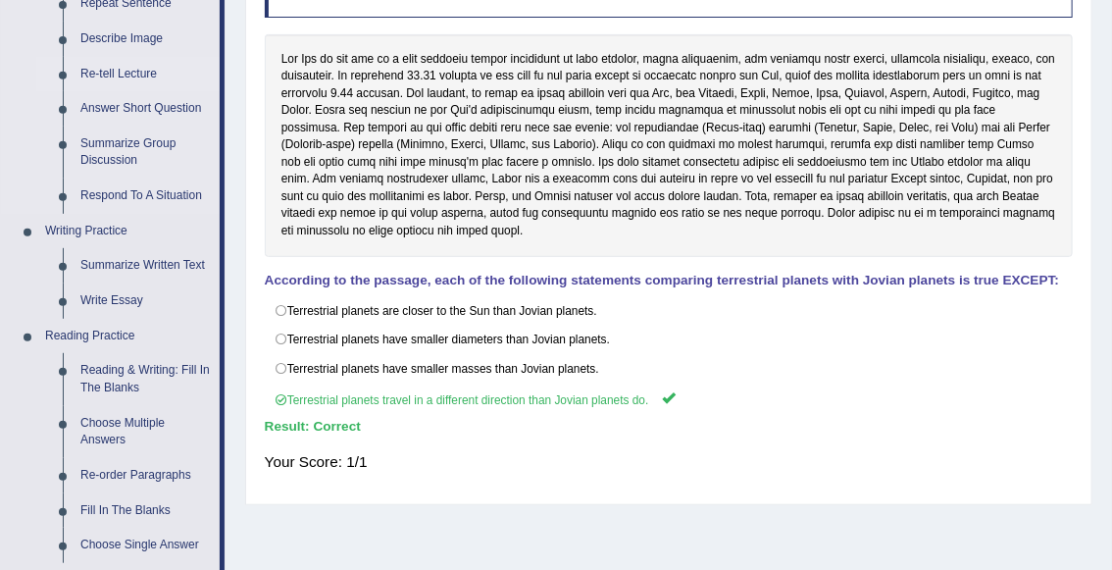
scroll to position [455, 0]
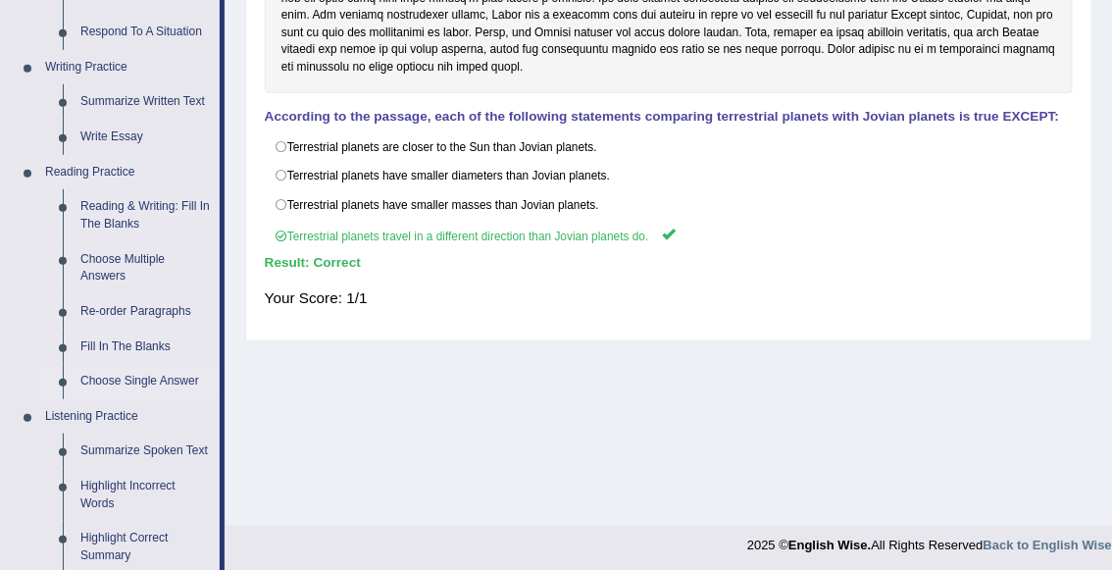
click at [136, 388] on link "Choose Single Answer" at bounding box center [146, 381] width 148 height 35
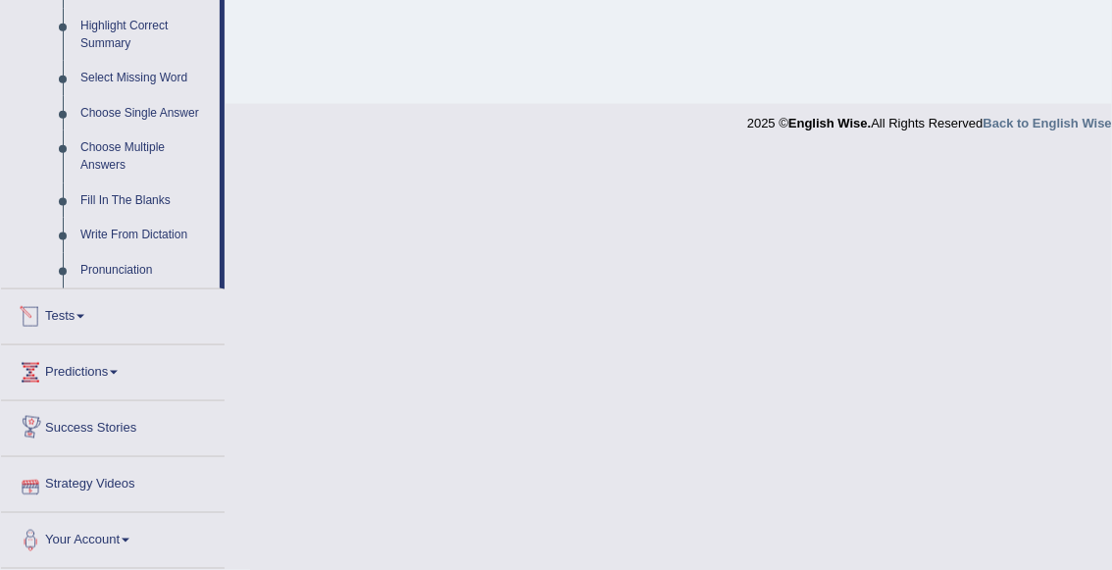
scroll to position [850, 0]
